Goal: Task Accomplishment & Management: Complete application form

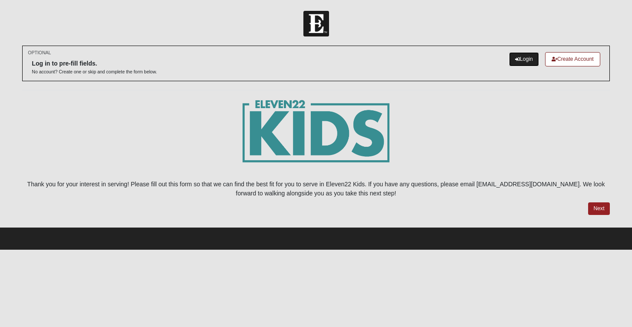
click at [517, 54] on link "Login" at bounding box center [524, 59] width 30 height 14
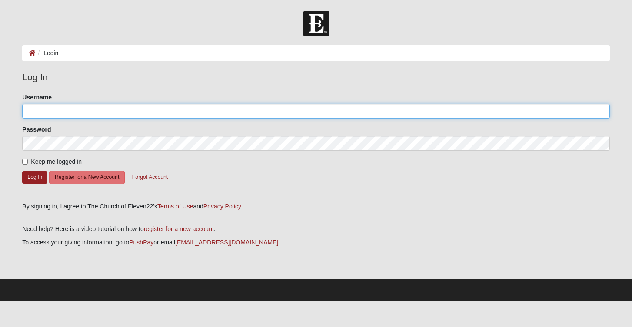
click at [177, 114] on input "Username" at bounding box center [316, 111] width 588 height 15
type input "evelynsmalley_"
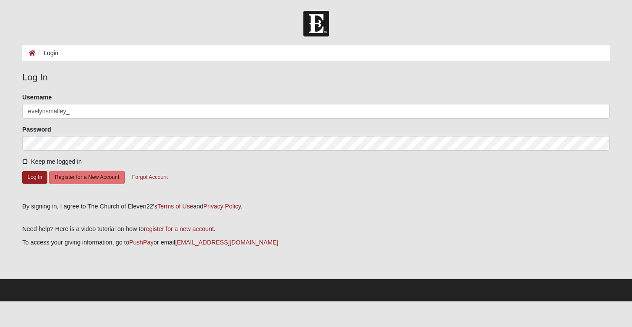
click at [27, 164] on input "Keep me logged in" at bounding box center [25, 162] width 6 height 6
checkbox input "true"
click at [28, 175] on button "Log In" at bounding box center [34, 177] width 25 height 13
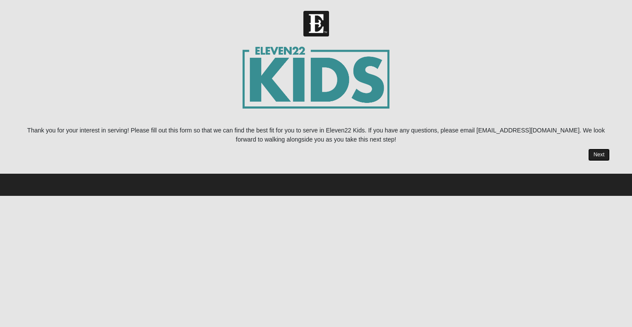
click at [606, 150] on link "Next" at bounding box center [598, 155] width 21 height 13
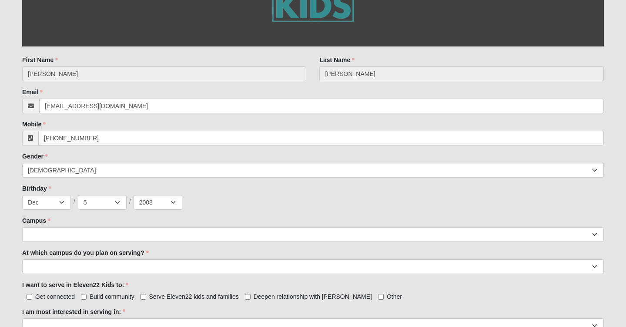
scroll to position [241, 0]
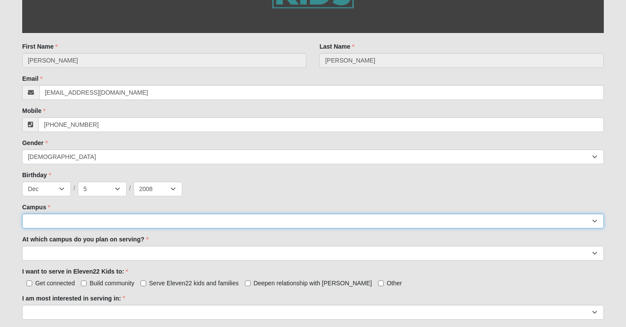
click at [123, 224] on select "Arlington Baymeadows Eleven22 Online Fleming Island Jesup Mandarin North Jax Or…" at bounding box center [312, 221] width 581 height 15
select select "19"
click at [22, 214] on select "Arlington Baymeadows Eleven22 Online Fleming Island Jesup Mandarin North Jax Or…" at bounding box center [312, 221] width 581 height 15
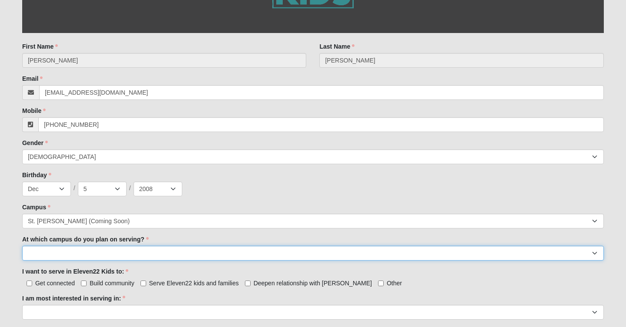
click at [117, 253] on select "Arlington Baymeadows Fleming Island Jesup Mandarin North Jax Orange Park Palatk…" at bounding box center [312, 253] width 581 height 15
select select "St. Augustine"
click at [22, 246] on select "Arlington Baymeadows Fleming Island Jesup Mandarin North Jax Orange Park Palatk…" at bounding box center [312, 253] width 581 height 15
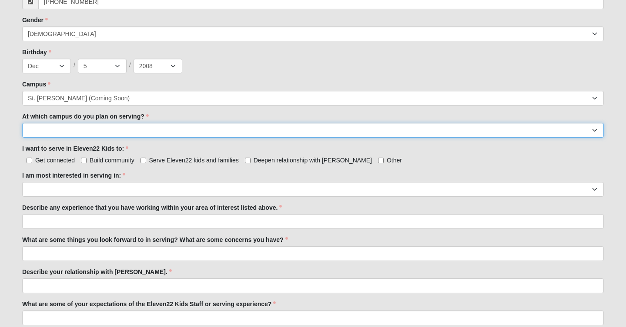
scroll to position [365, 0]
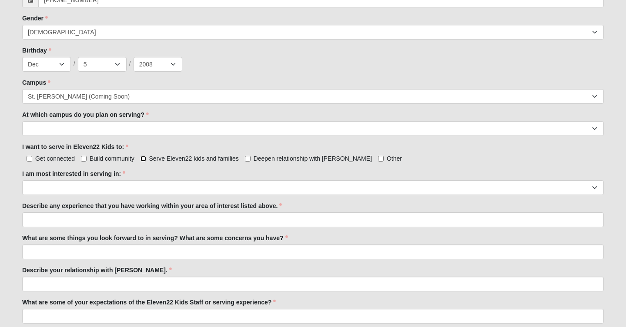
click at [145, 159] on input "Serve Eleven22 kids and families" at bounding box center [143, 159] width 6 height 6
checkbox input "true"
click at [254, 156] on span "Deepen relationship with Jesus" at bounding box center [313, 158] width 118 height 7
click at [251, 156] on input "Deepen relationship with Jesus" at bounding box center [248, 159] width 6 height 6
checkbox input "true"
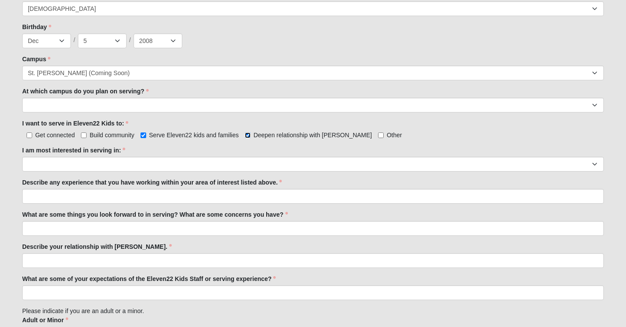
scroll to position [390, 0]
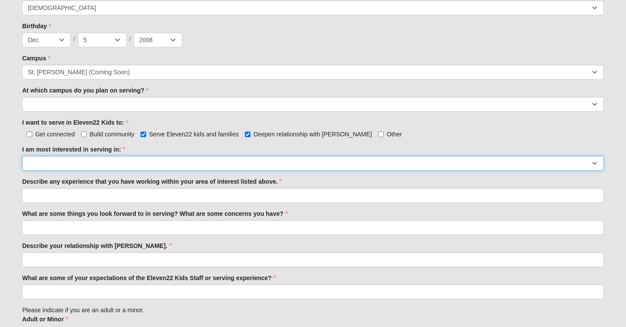
click at [273, 160] on select "Registration Tour Guide Preschool Disciple Group Leader Elementary Disciple Gro…" at bounding box center [312, 163] width 581 height 15
select select "Undecided"
click at [22, 156] on select "Registration Tour Guide Preschool Disciple Group Leader Elementary Disciple Gro…" at bounding box center [312, 163] width 581 height 15
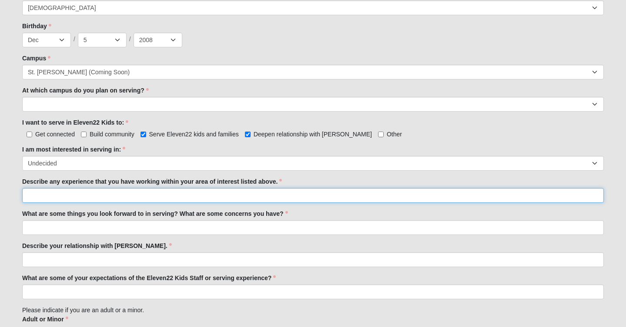
click at [241, 197] on input "Describe any experience that you have working within your area of interest list…" at bounding box center [312, 195] width 581 height 15
paste input "I have served in child ministry for many years in a few different churches, mos…"
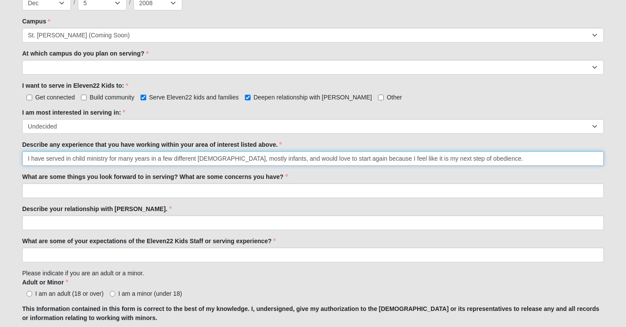
scroll to position [428, 0]
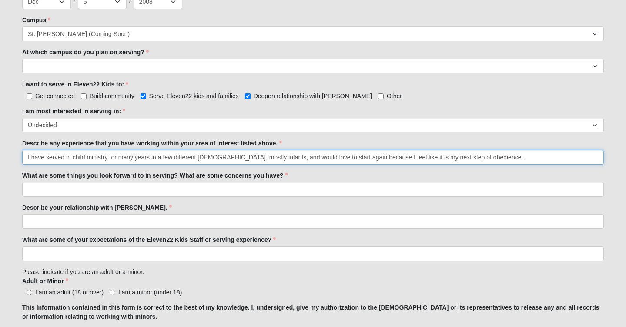
type input "I have served in child ministry for many years in a few different churches, mos…"
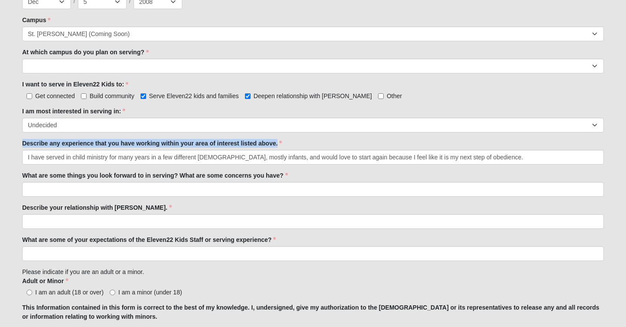
drag, startPoint x: 21, startPoint y: 147, endPoint x: 280, endPoint y: 156, distance: 258.9
copy div "Describe any experience that you have working within your area of interest list…"
click at [42, 174] on label "What are some things you look forward to in serving? What are some concerns you…" at bounding box center [155, 175] width 266 height 9
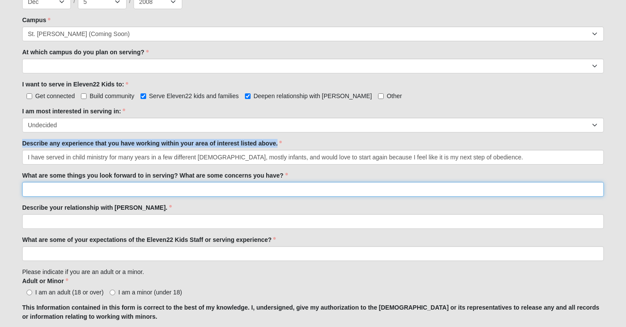
click at [42, 182] on input "What are some things you look forward to in serving? What are some concerns you…" at bounding box center [312, 189] width 581 height 15
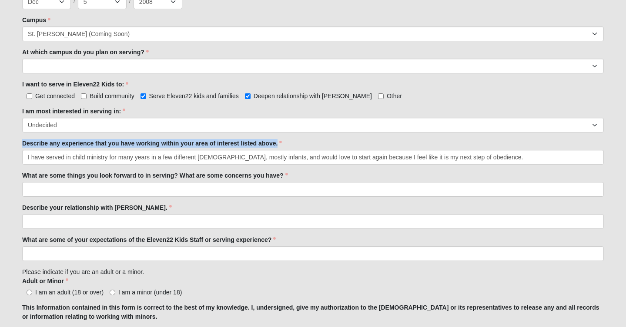
click at [42, 174] on label "What are some things you look forward to in serving? What are some concerns you…" at bounding box center [155, 175] width 266 height 9
click at [42, 182] on input "What are some things you look forward to in serving? What are some concerns you…" at bounding box center [312, 189] width 581 height 15
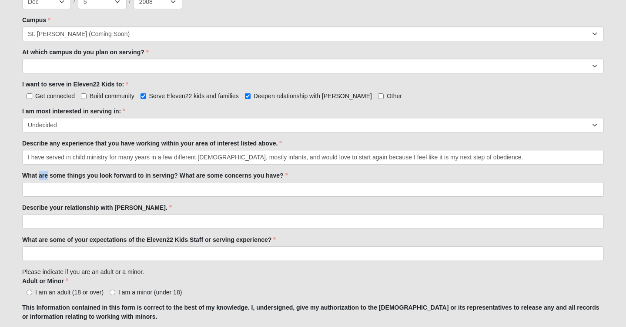
click at [42, 174] on label "What are some things you look forward to in serving? What are some concerns you…" at bounding box center [155, 175] width 266 height 9
click at [42, 182] on input "What are some things you look forward to in serving? What are some concerns you…" at bounding box center [312, 189] width 581 height 15
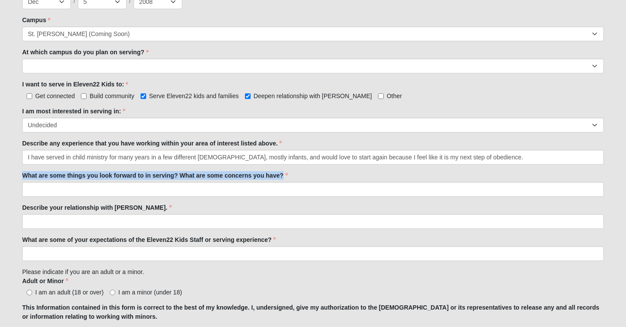
click at [42, 174] on label "What are some things you look forward to in serving? What are some concerns you…" at bounding box center [155, 175] width 266 height 9
click at [42, 182] on input "What are some things you look forward to in serving? What are some concerns you…" at bounding box center [312, 189] width 581 height 15
click at [42, 174] on label "What are some things you look forward to in serving? What are some concerns you…" at bounding box center [155, 175] width 266 height 9
click at [42, 182] on input "What are some things you look forward to in serving? What are some concerns you…" at bounding box center [312, 189] width 581 height 15
copy div "What are some things you look forward to in serving? What are some concerns you…"
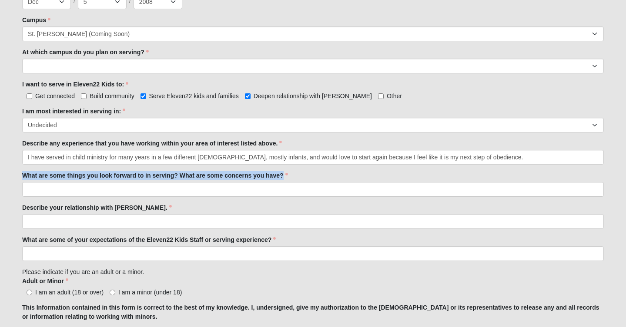
click at [73, 207] on label "Describe your relationship with Jesus." at bounding box center [97, 208] width 150 height 9
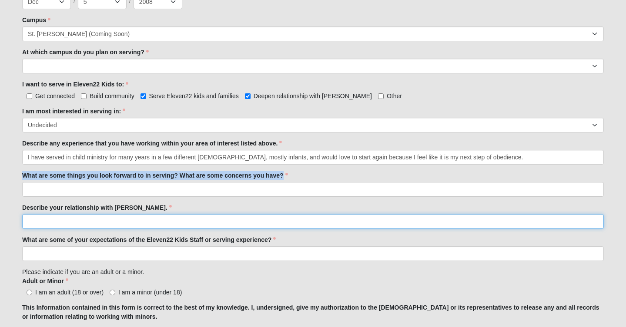
click at [73, 214] on input "Describe your relationship with Jesus." at bounding box center [312, 221] width 581 height 15
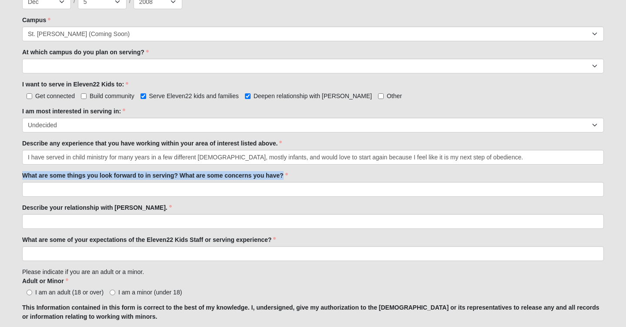
click at [73, 207] on label "Describe your relationship with Jesus." at bounding box center [97, 208] width 150 height 9
click at [73, 214] on input "Describe your relationship with Jesus." at bounding box center [312, 221] width 581 height 15
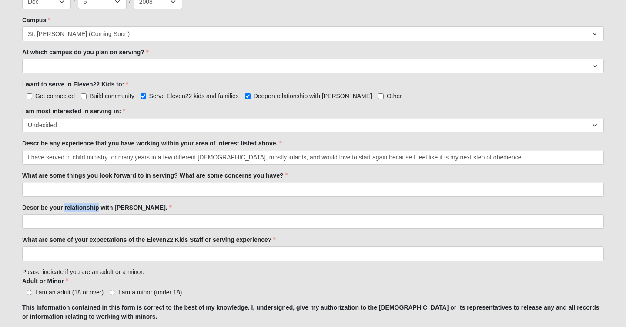
click at [73, 207] on label "Describe your relationship with Jesus." at bounding box center [97, 208] width 150 height 9
click at [73, 214] on input "Describe your relationship with Jesus." at bounding box center [312, 221] width 581 height 15
copy div "Describe your relationship with Jesus."
click at [100, 241] on label "What are some of your expectations of the Eleven22 Kids Staff or serving experi…" at bounding box center [149, 240] width 254 height 9
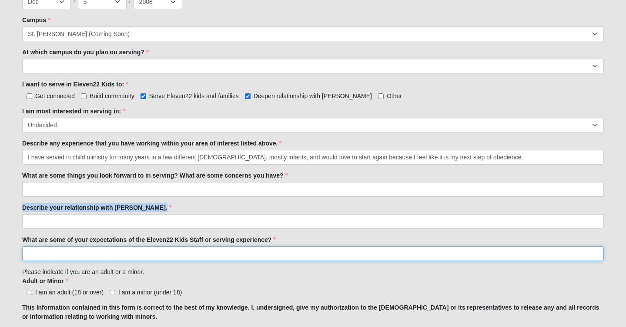
click at [100, 247] on input "What are some of your expectations of the Eleven22 Kids Staff or serving experi…" at bounding box center [312, 254] width 581 height 15
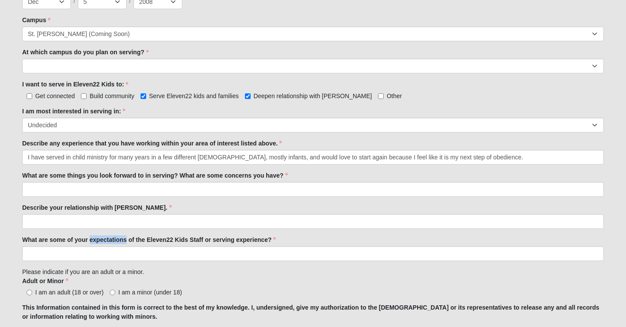
click at [100, 241] on label "What are some of your expectations of the Eleven22 Kids Staff or serving experi…" at bounding box center [149, 240] width 254 height 9
click at [100, 247] on input "What are some of your expectations of the Eleven22 Kids Staff or serving experi…" at bounding box center [312, 254] width 581 height 15
click at [98, 240] on label "What are some of your expectations of the Eleven22 Kids Staff or serving experi…" at bounding box center [149, 240] width 254 height 9
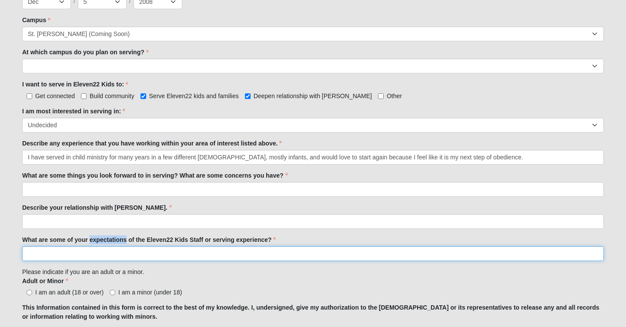
click at [98, 247] on input "What are some of your expectations of the Eleven22 Kids Staff or serving experi…" at bounding box center [312, 254] width 581 height 15
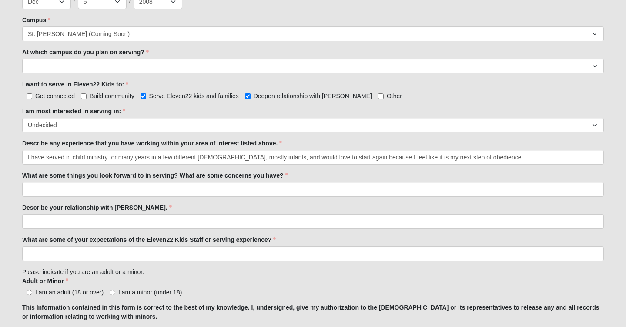
click at [98, 240] on label "What are some of your expectations of the Eleven22 Kids Staff or serving experi…" at bounding box center [149, 240] width 254 height 9
click at [98, 247] on input "What are some of your expectations of the Eleven22 Kids Staff or serving experi…" at bounding box center [312, 254] width 581 height 15
click at [98, 240] on label "What are some of your expectations of the Eleven22 Kids Staff or serving experi…" at bounding box center [149, 240] width 254 height 9
click at [98, 247] on input "What are some of your expectations of the Eleven22 Kids Staff or serving experi…" at bounding box center [312, 254] width 581 height 15
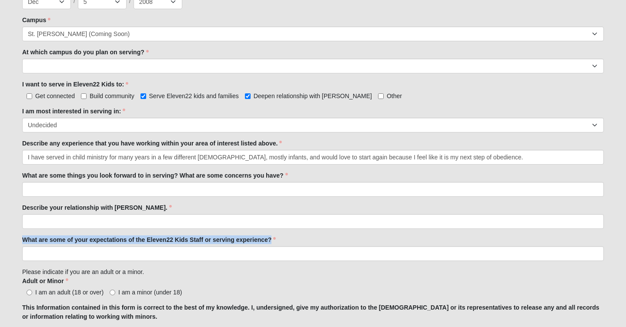
copy div "What are some of your expectations of the Eleven22 Kids Staff or serving experi…"
